Goal: Navigation & Orientation: Find specific page/section

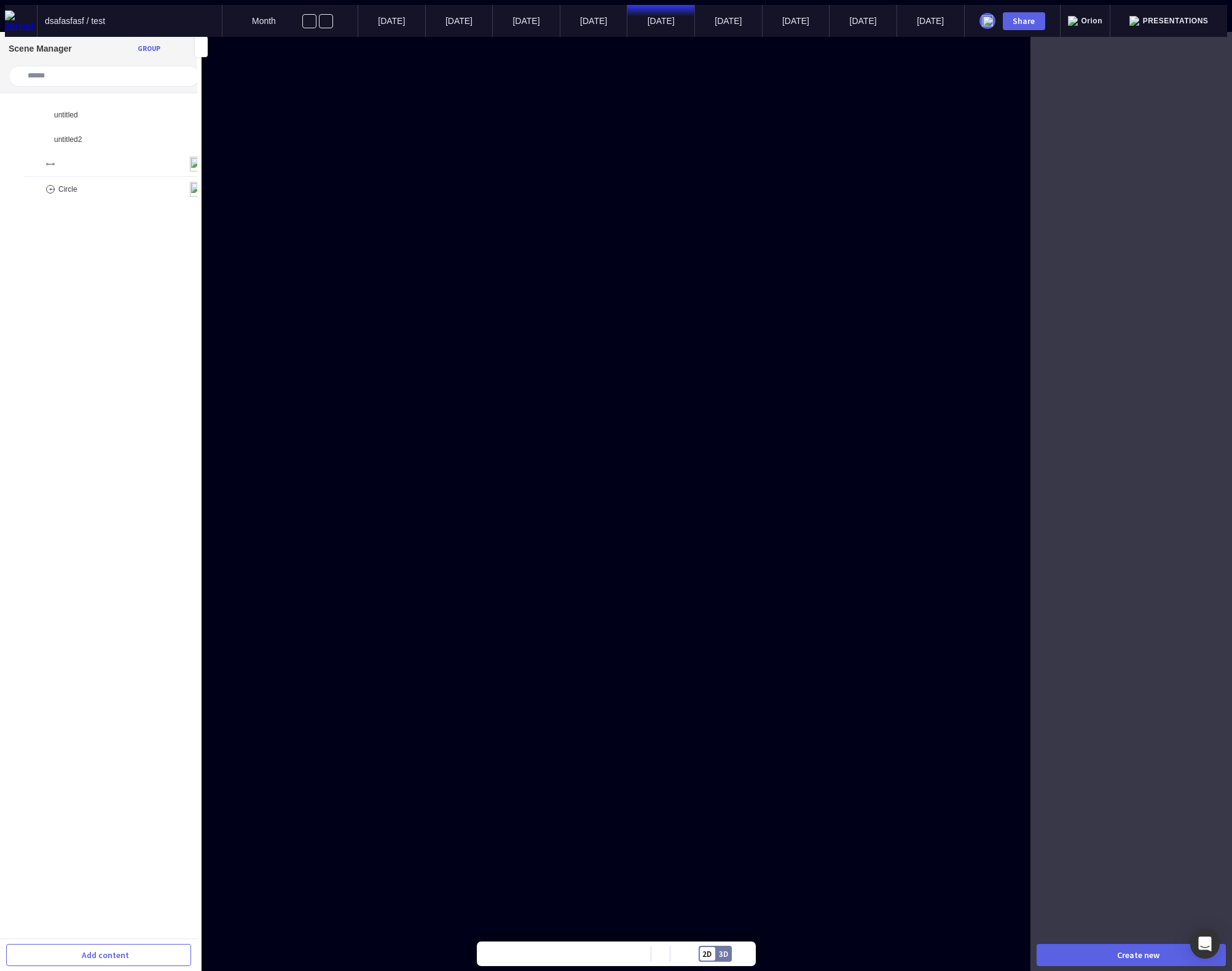
click at [1191, 17] on span "Presentations" at bounding box center [1176, 21] width 66 height 8
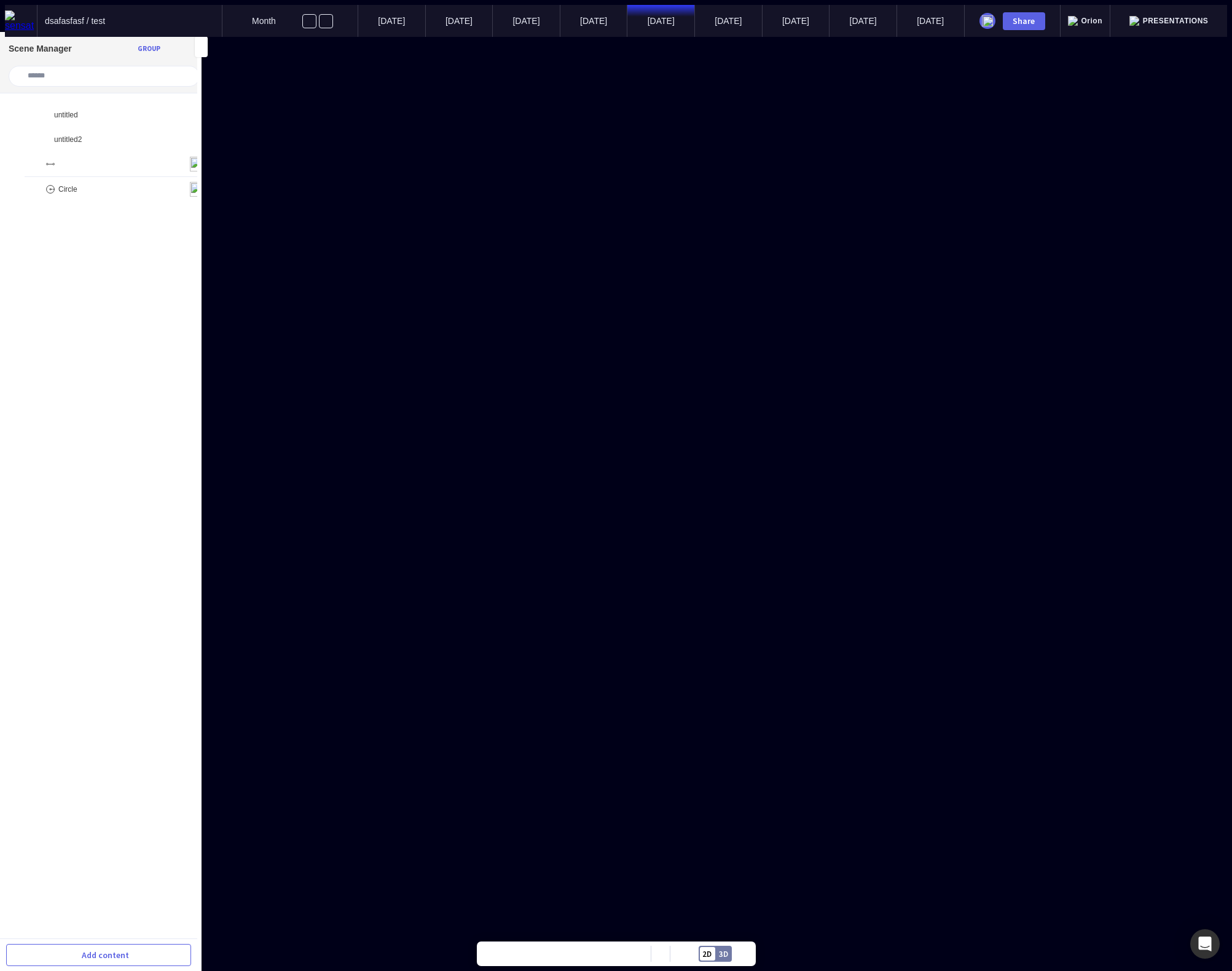
click at [1194, 17] on span "Presentations" at bounding box center [1176, 21] width 66 height 8
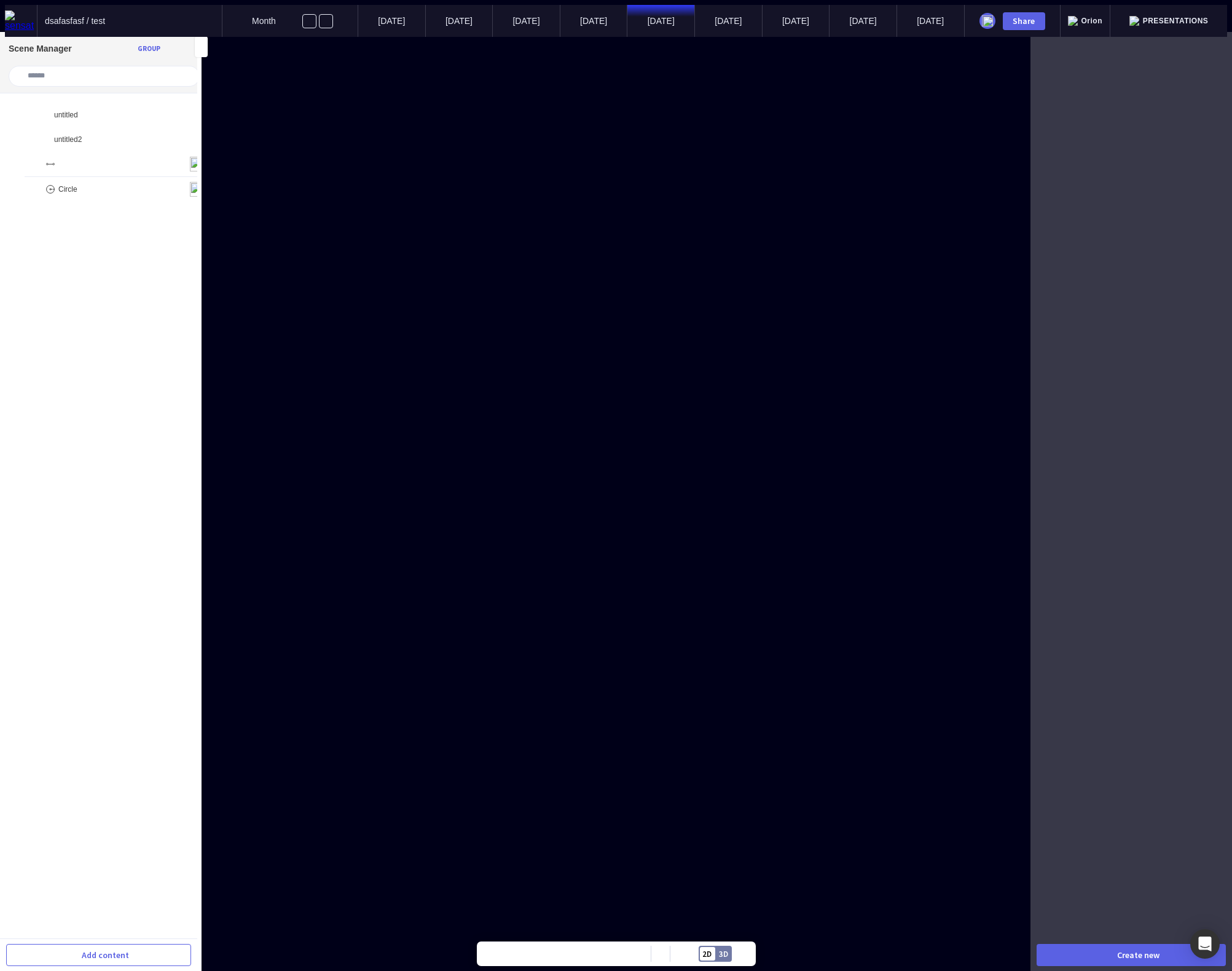
click at [1194, 17] on span "Presentations" at bounding box center [1176, 21] width 66 height 8
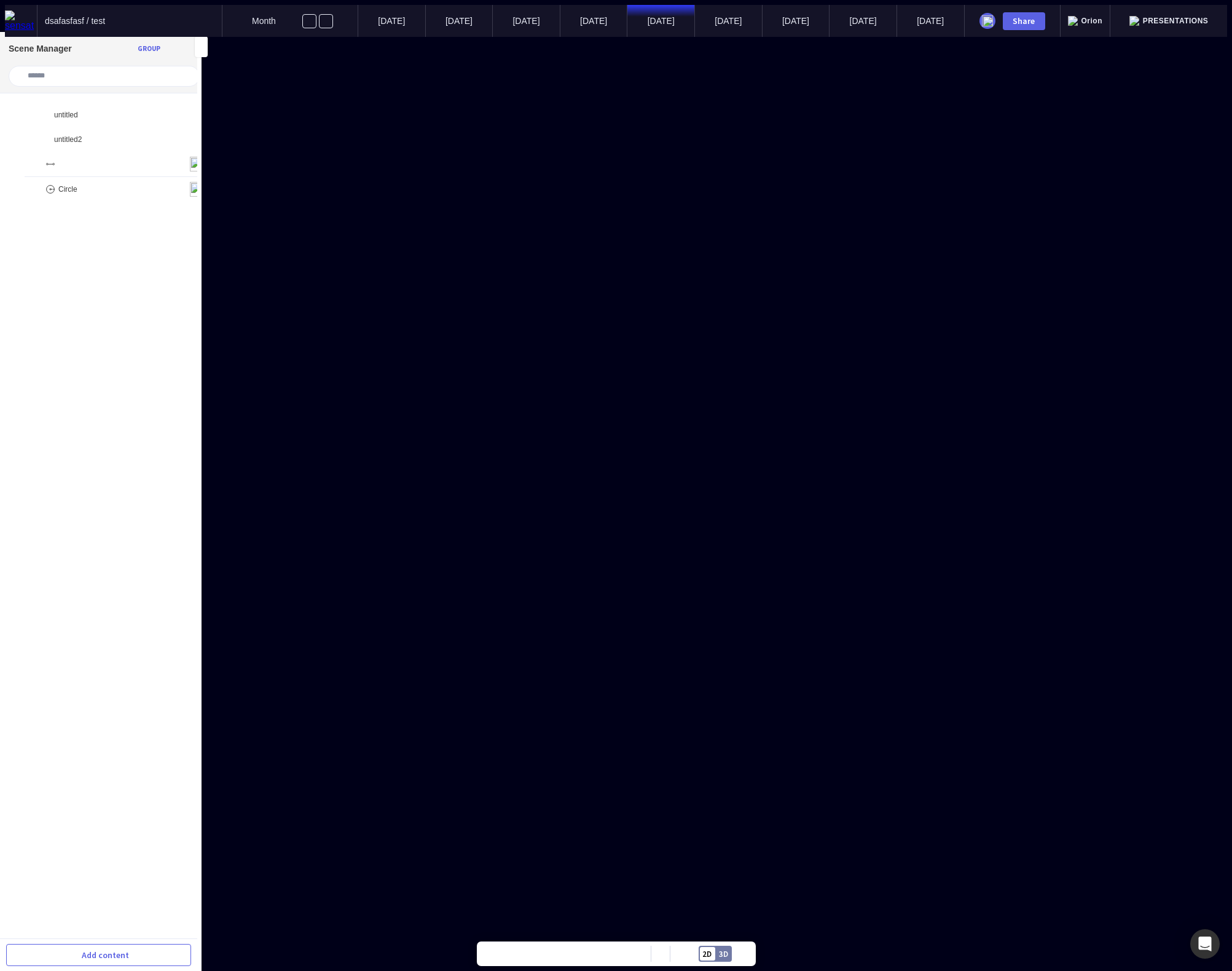
click at [1180, 17] on span "Presentations" at bounding box center [1176, 21] width 66 height 8
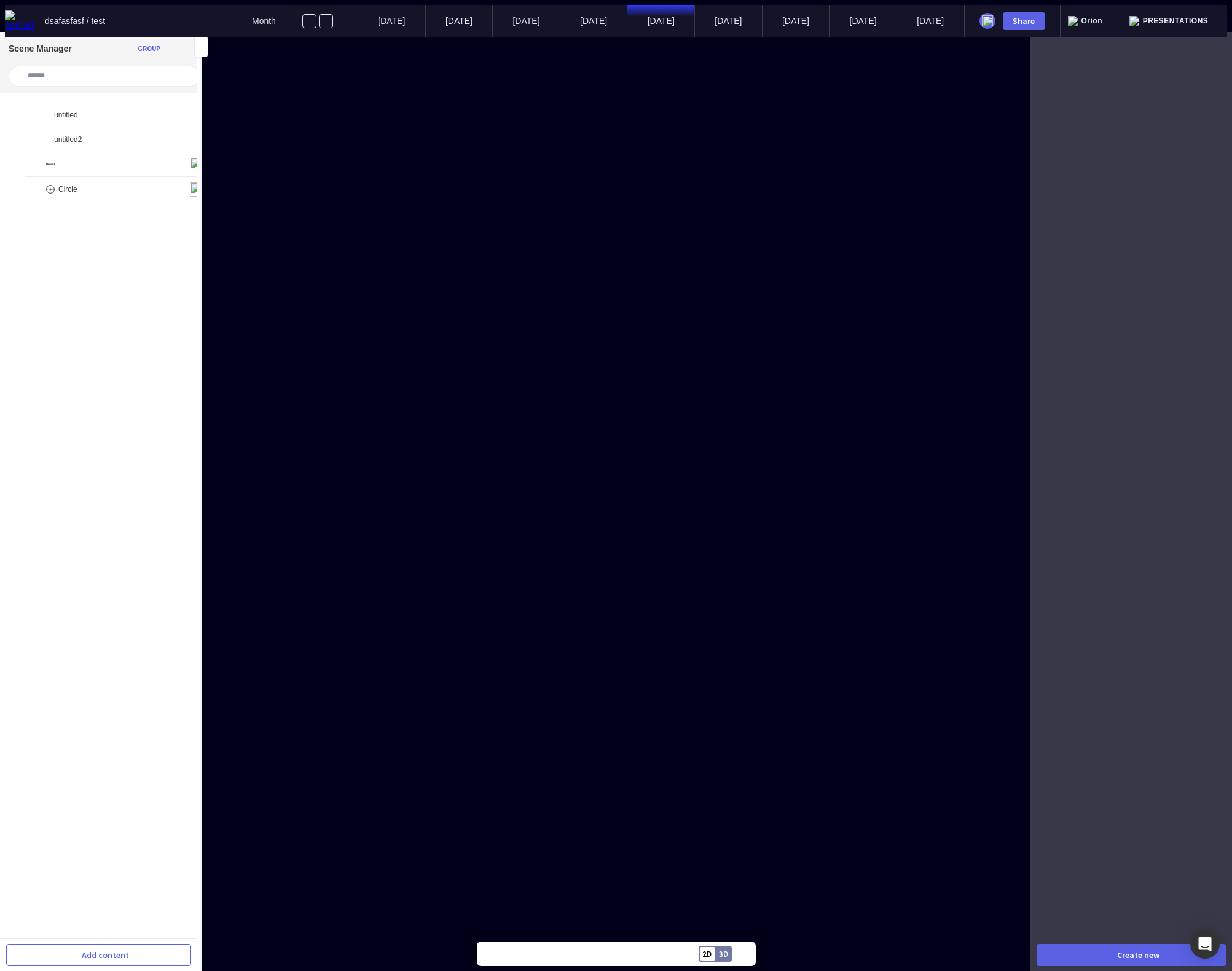
click at [1111, 9] on div "Orion" at bounding box center [1087, 21] width 51 height 32
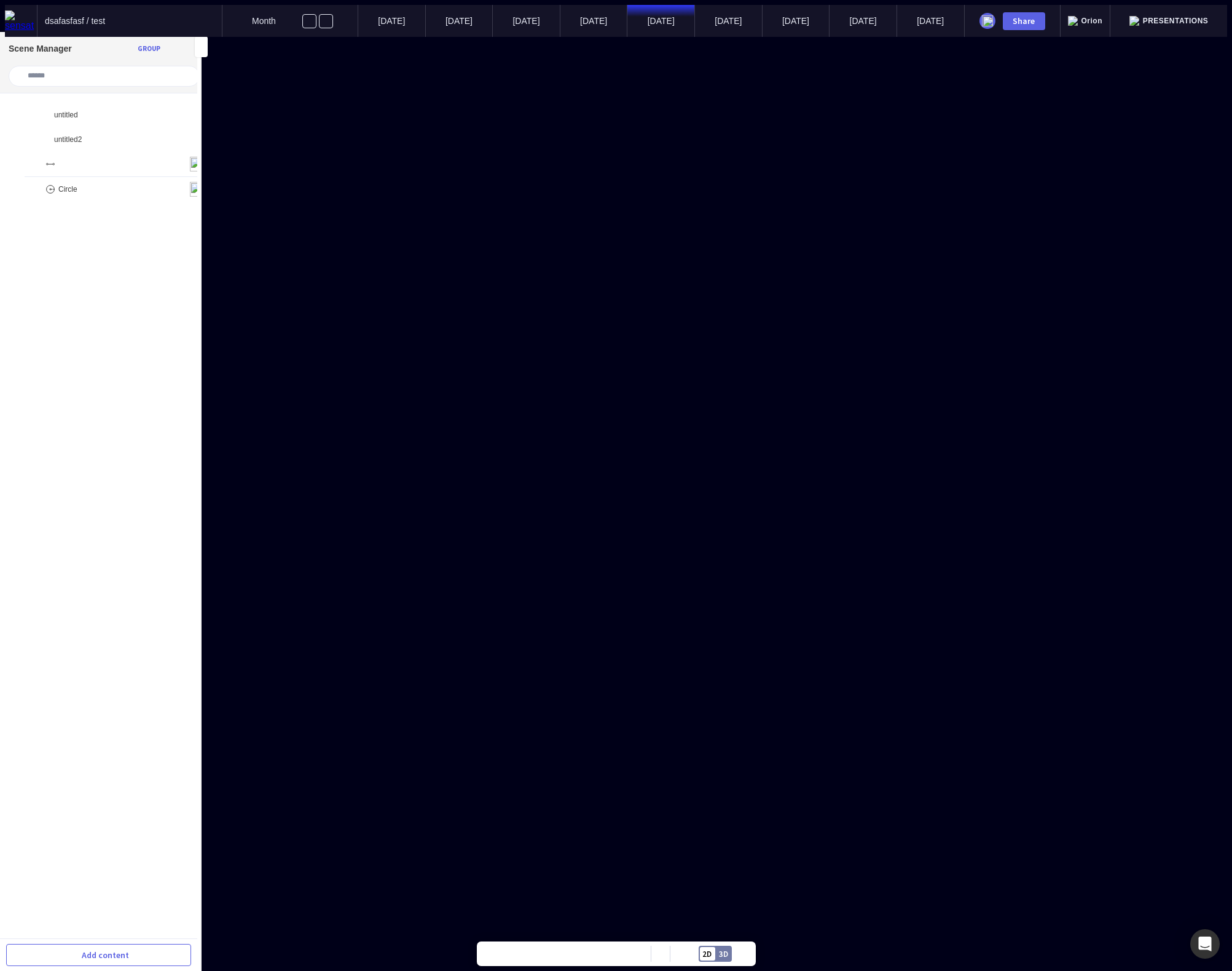
click at [1140, 16] on img at bounding box center [1135, 21] width 10 height 10
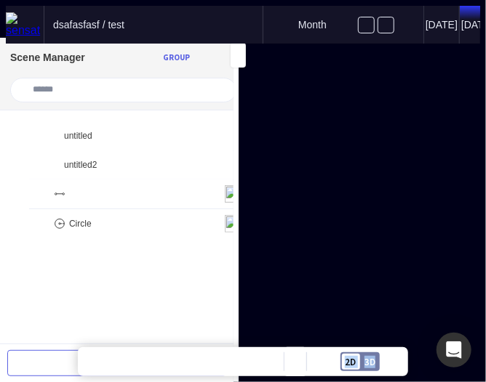
drag, startPoint x: 142, startPoint y: 380, endPoint x: 371, endPoint y: 388, distance: 229.8
click at [371, 49] on html "dsafasfasf / test Month [DATE] Oct ’[DATE] Share Orion Presentations Circle Cir…" at bounding box center [243, 24] width 486 height 49
click at [220, 18] on div "dsafasfasf / test" at bounding box center [153, 25] width 218 height 38
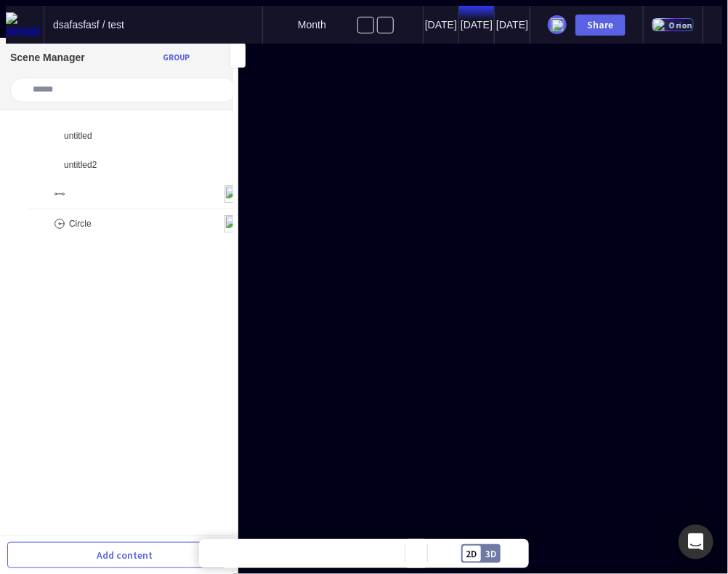
click at [601, 31] on div "Share" at bounding box center [587, 25] width 114 height 38
